Goal: Information Seeking & Learning: Learn about a topic

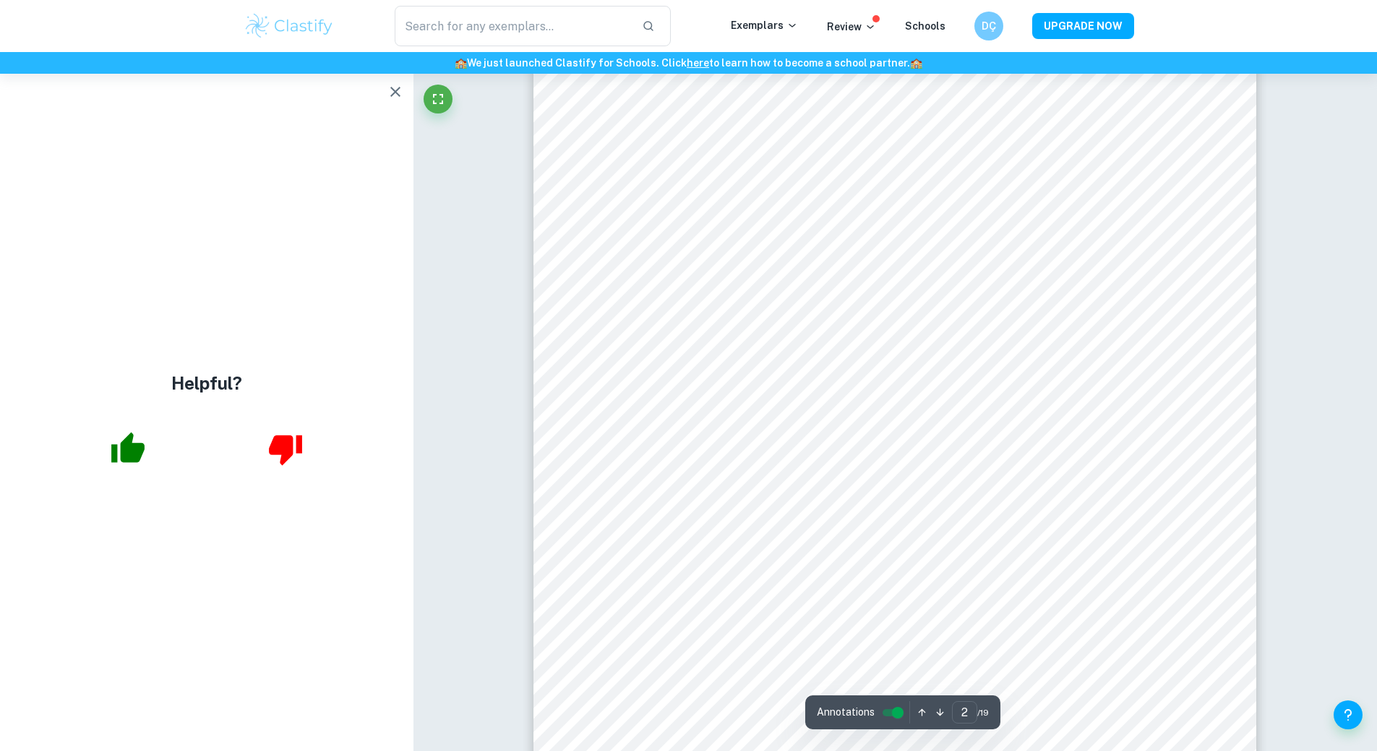
scroll to position [1086, 0]
type input "3"
click at [389, 93] on icon "button" at bounding box center [395, 91] width 17 height 17
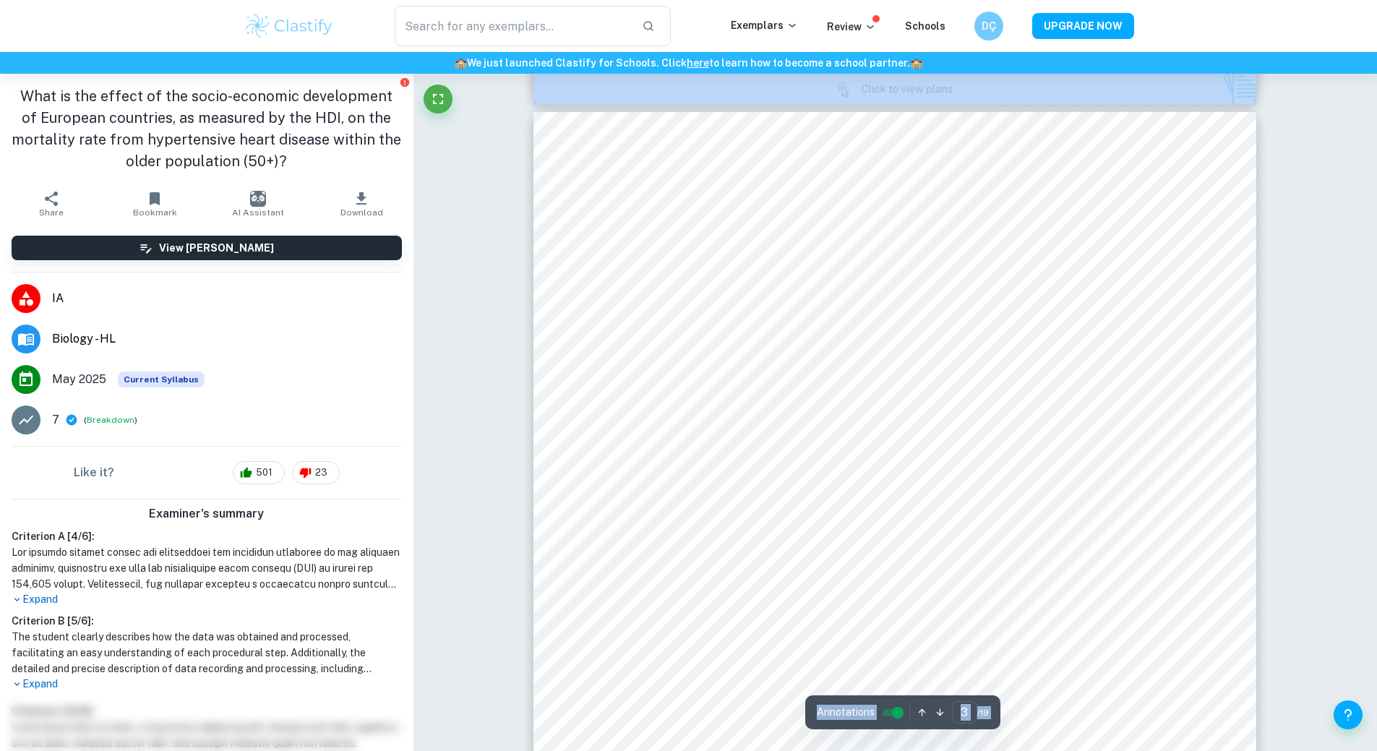
click at [890, 706] on input "controlled" at bounding box center [898, 712] width 52 height 17
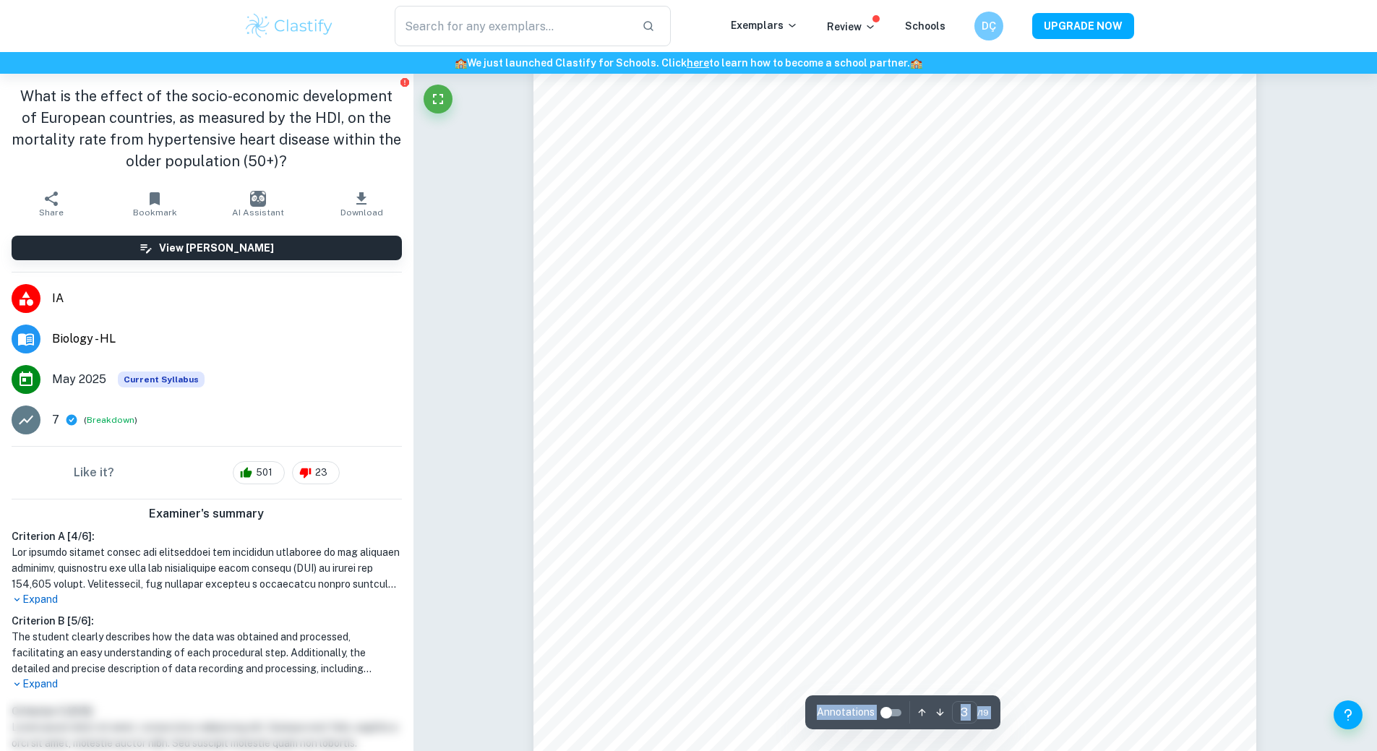
click at [925, 700] on div "Annotations 3 ​ / 19" at bounding box center [902, 712] width 195 height 34
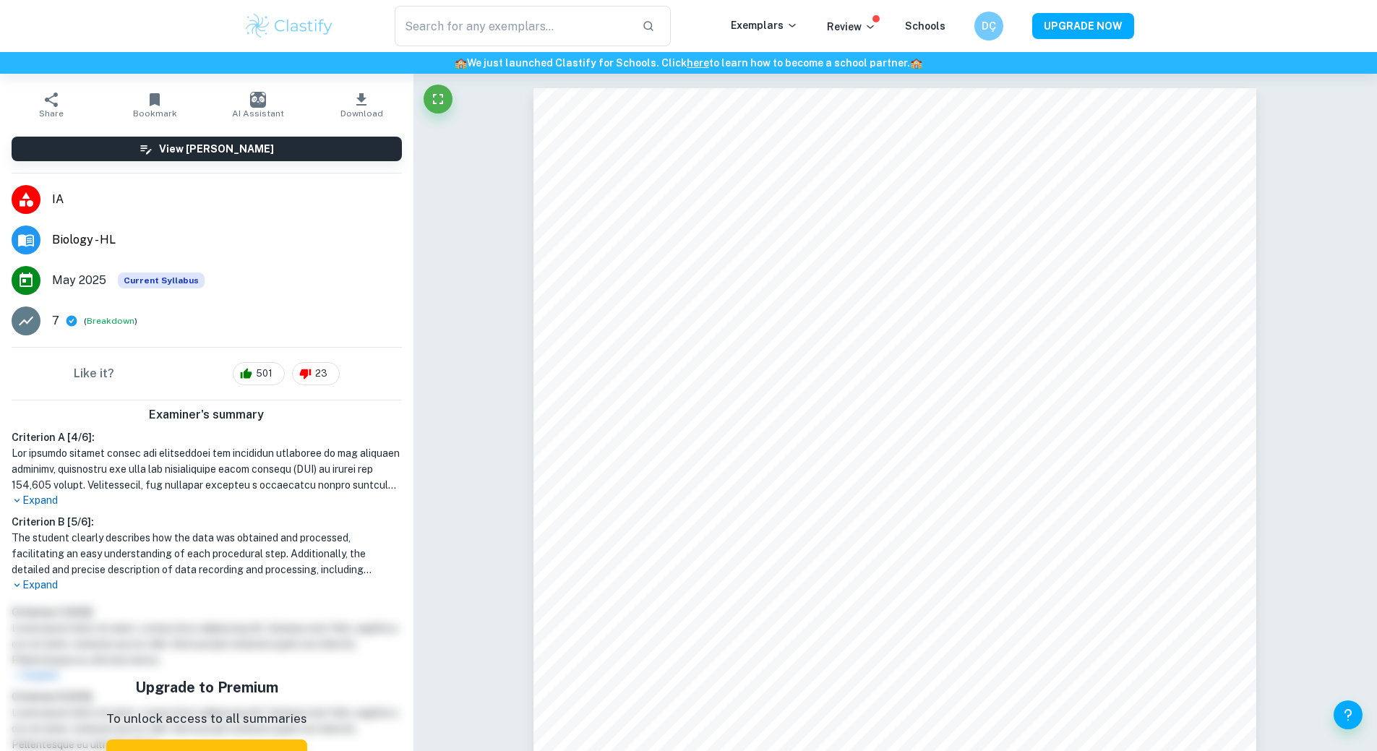
scroll to position [0, 0]
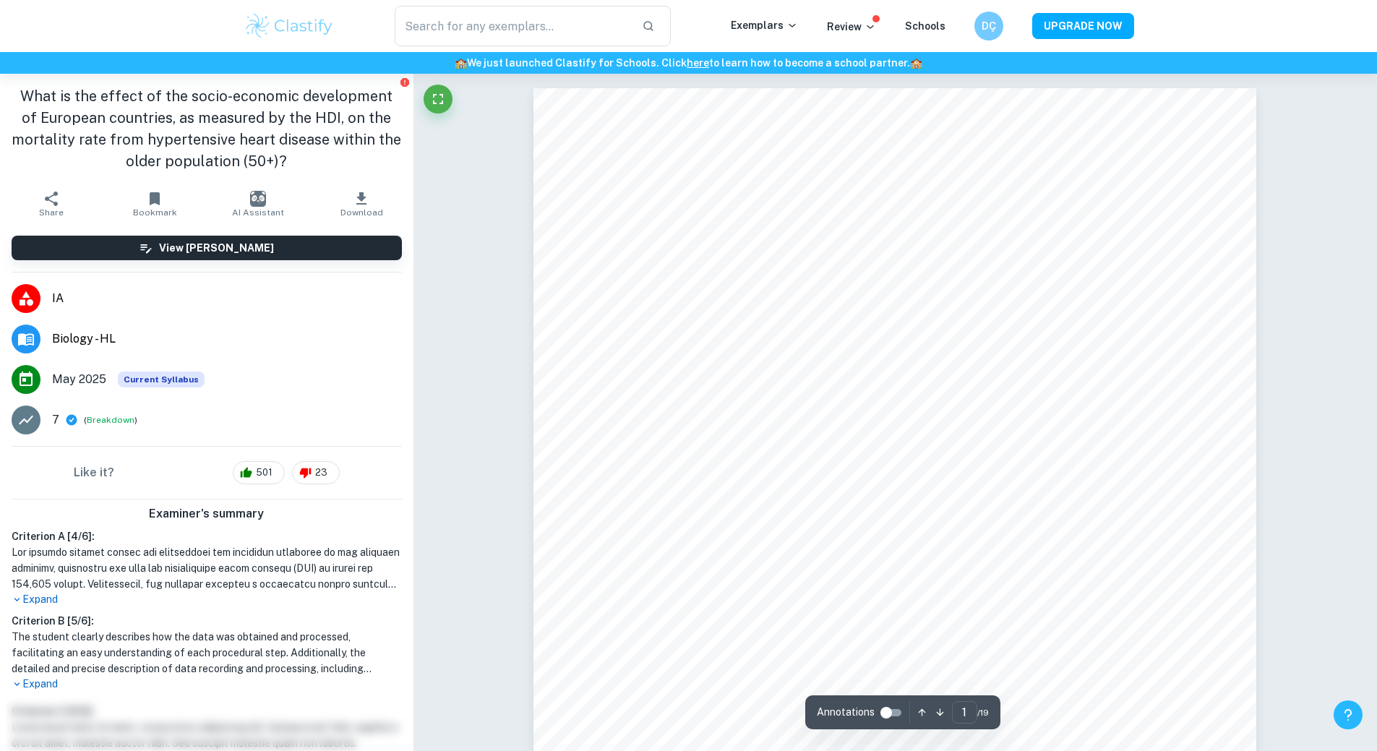
click at [1357, 714] on button "Help and Feedback" at bounding box center [1348, 715] width 29 height 29
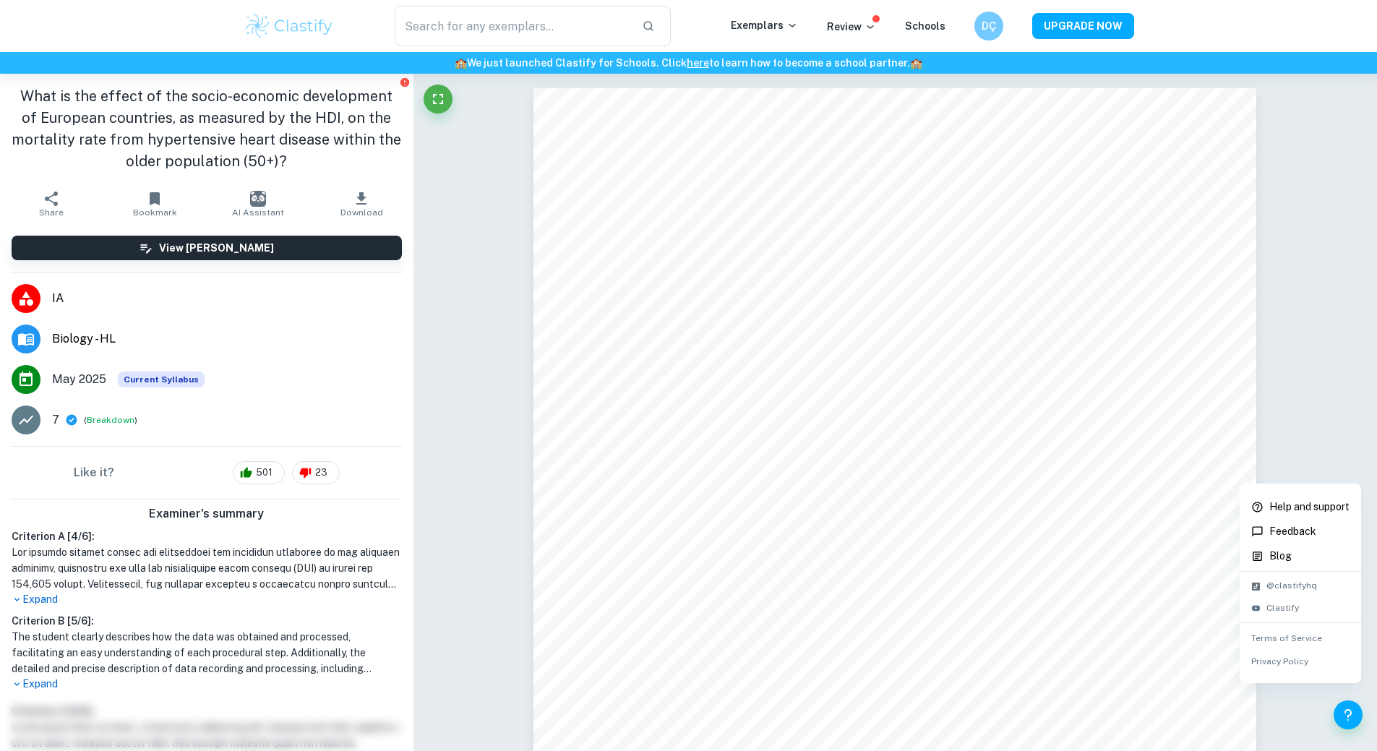
click at [1356, 715] on div at bounding box center [688, 375] width 1377 height 751
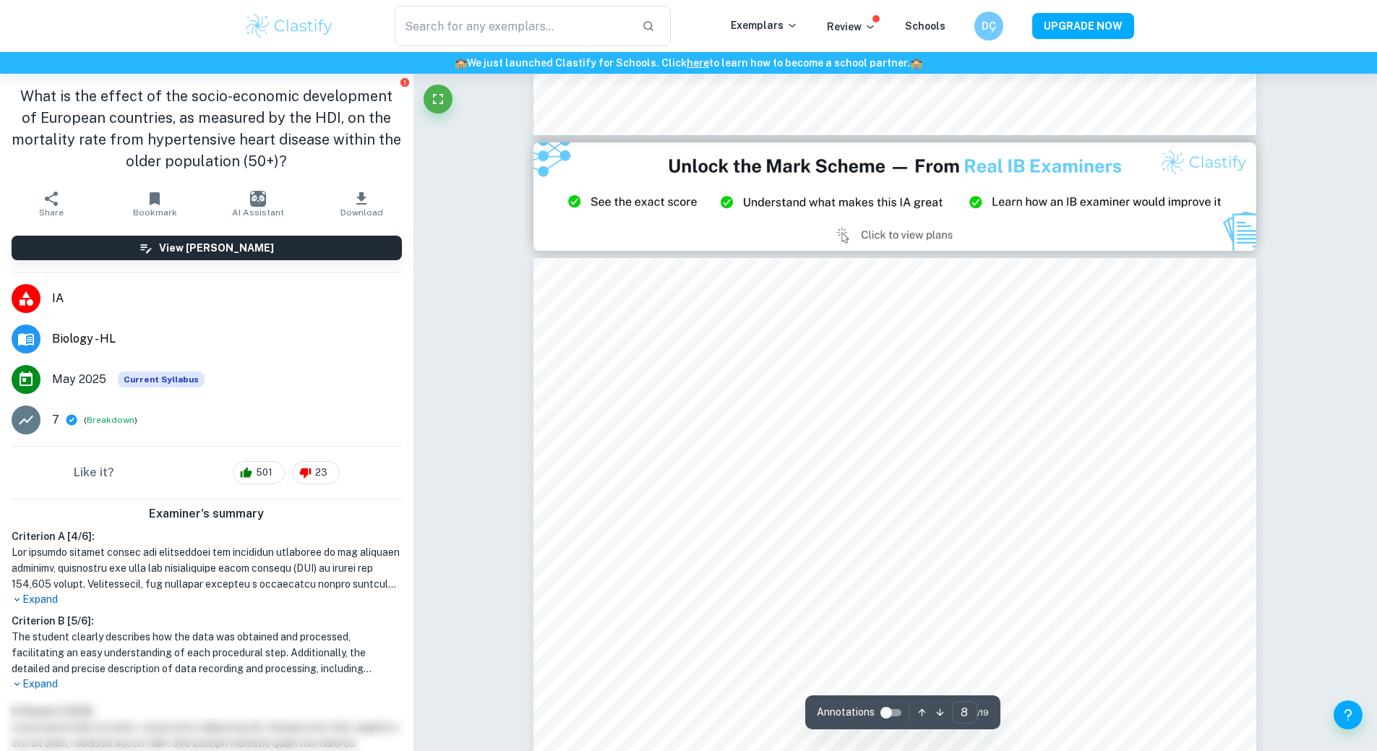
type input "9"
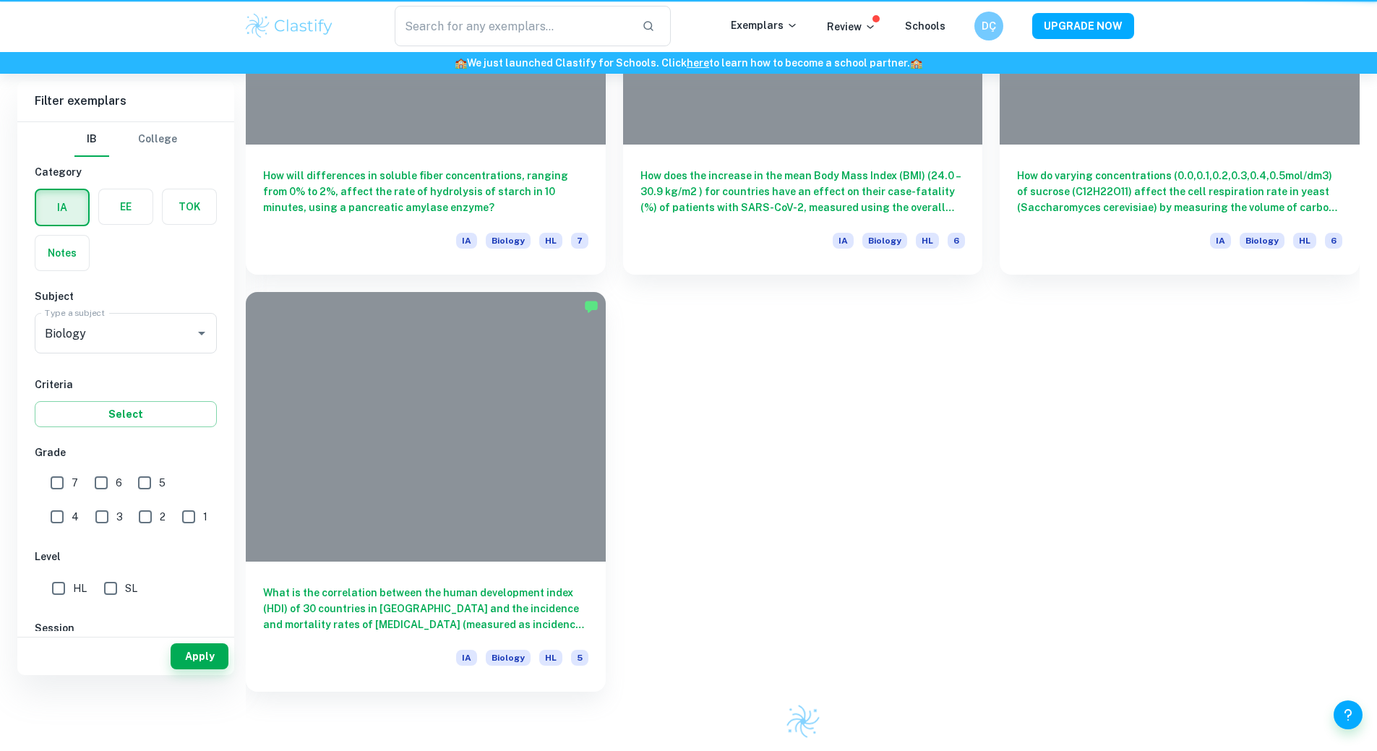
scroll to position [338, 0]
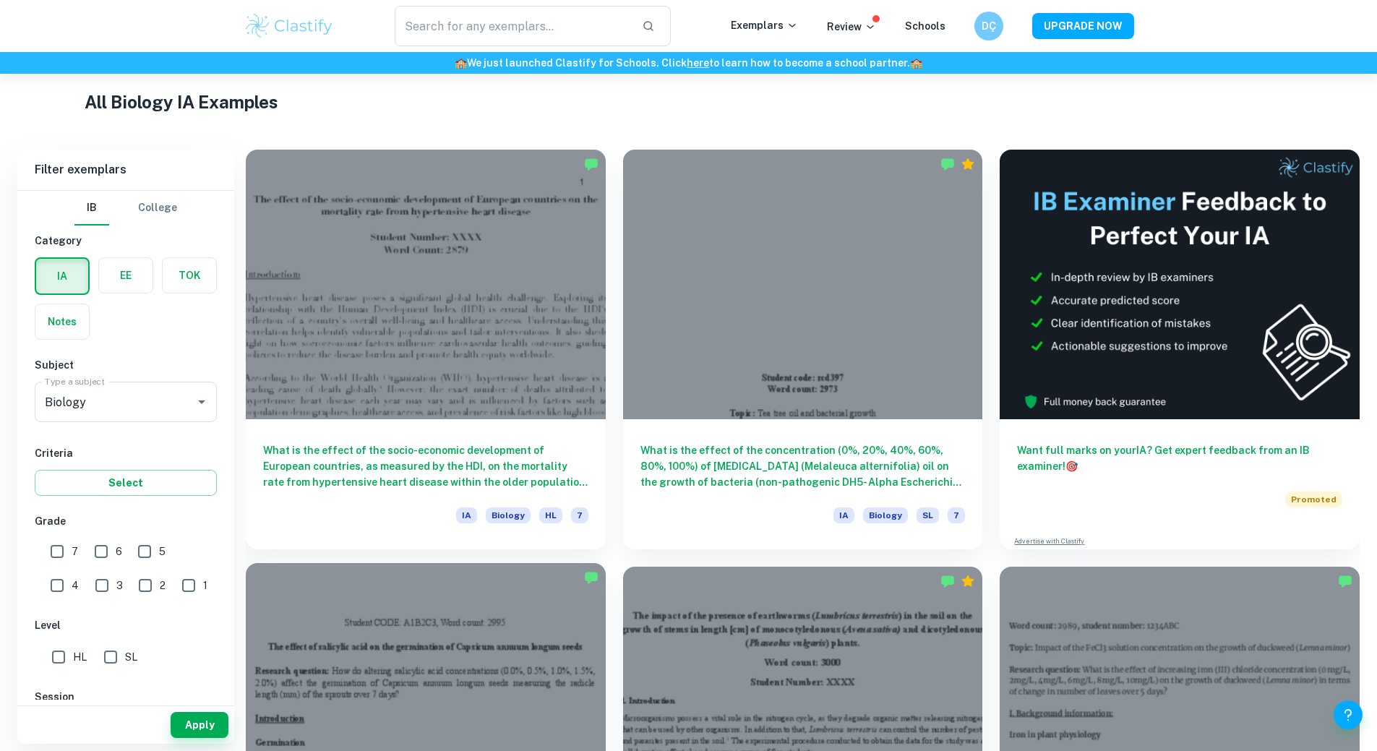
click at [606, 563] on div at bounding box center [426, 698] width 360 height 270
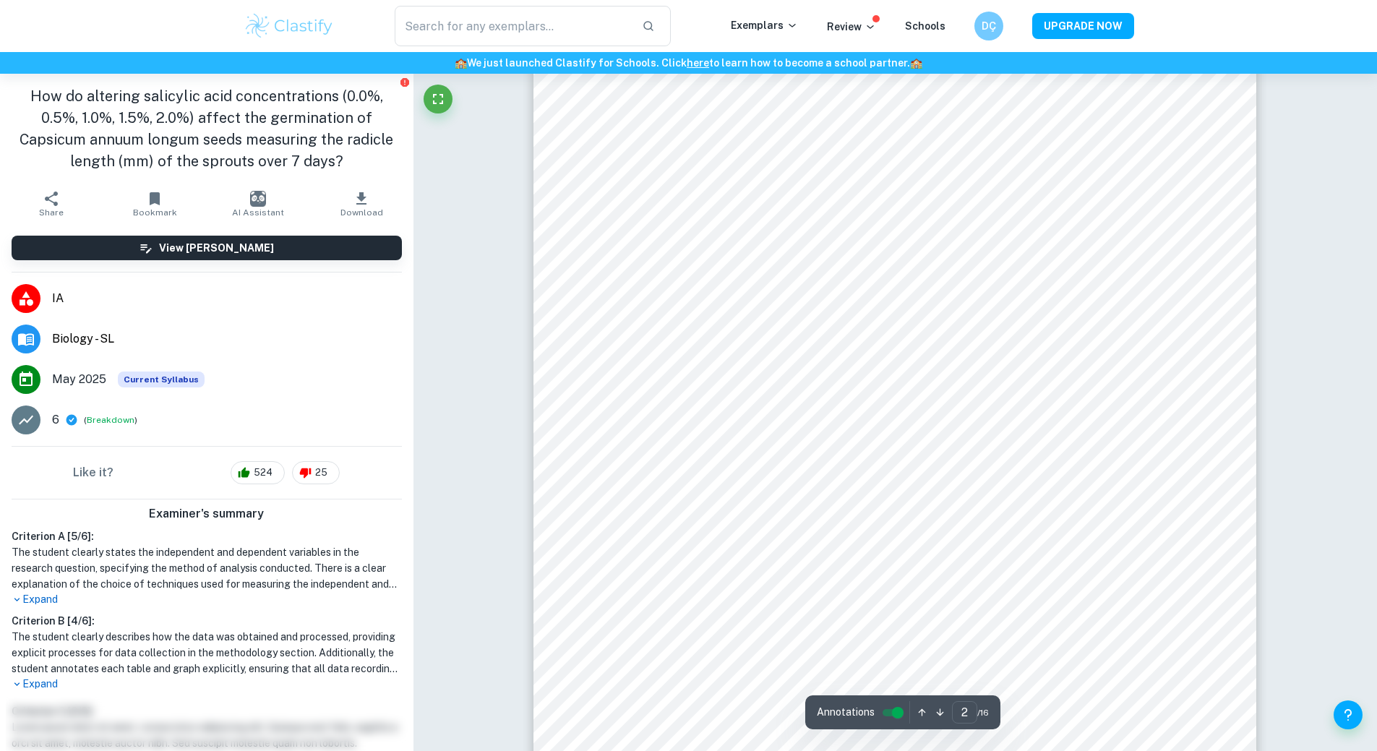
type input "1"
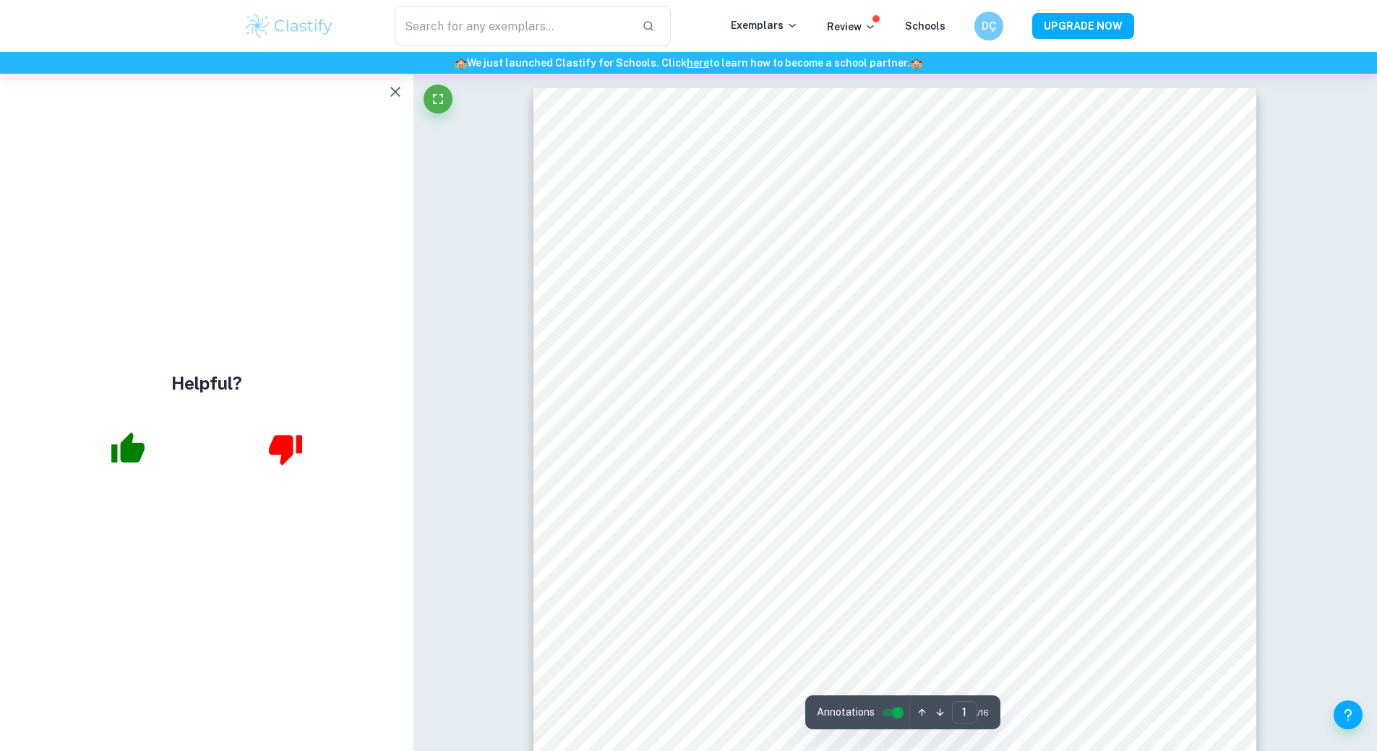
scroll to position [168, 0]
